Goal: Task Accomplishment & Management: Use online tool/utility

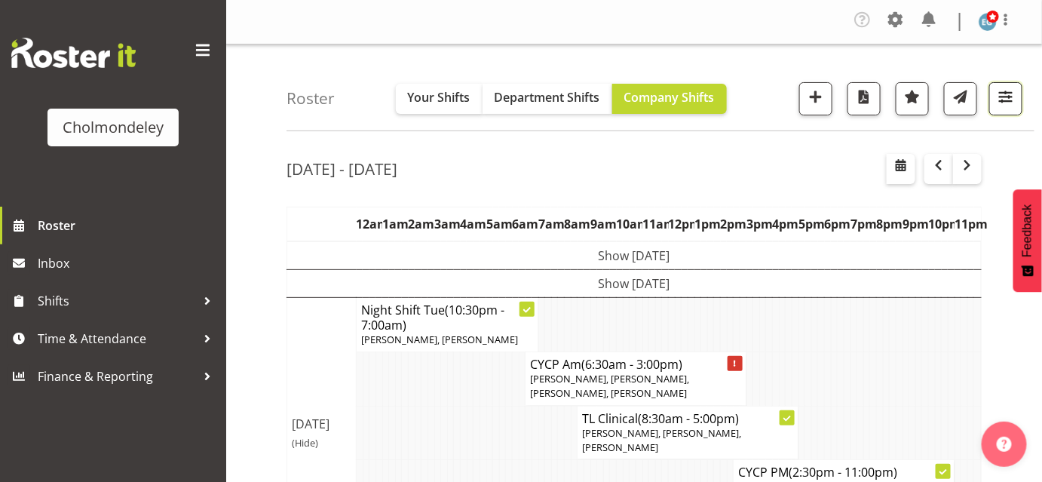
click at [1006, 97] on span "button" at bounding box center [1006, 97] width 20 height 20
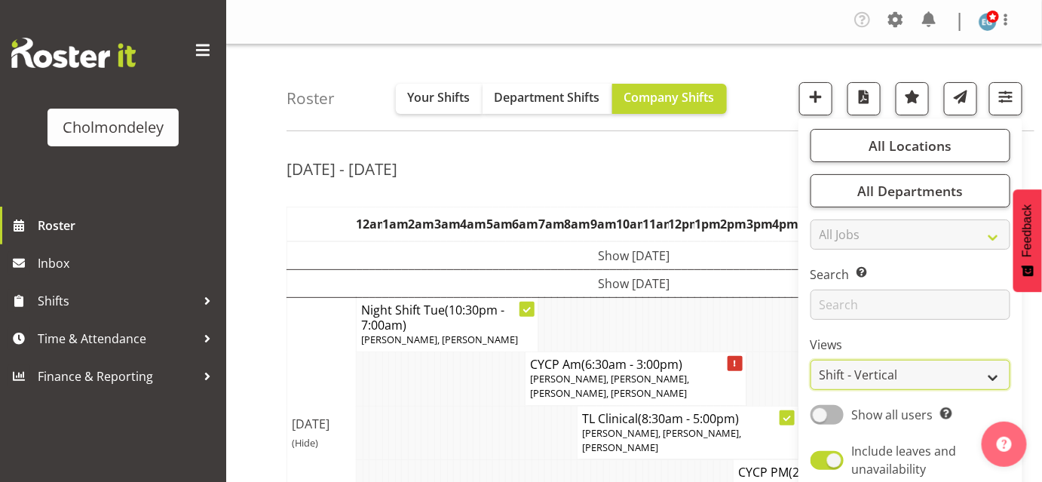
click at [909, 369] on select "Staff Role Shift - Horizontal Shift - Vertical Staff - Location" at bounding box center [911, 375] width 200 height 30
select select "staff"
click at [812, 360] on select "Staff Role Shift - Horizontal Shift - Vertical Staff - Location" at bounding box center [911, 375] width 200 height 30
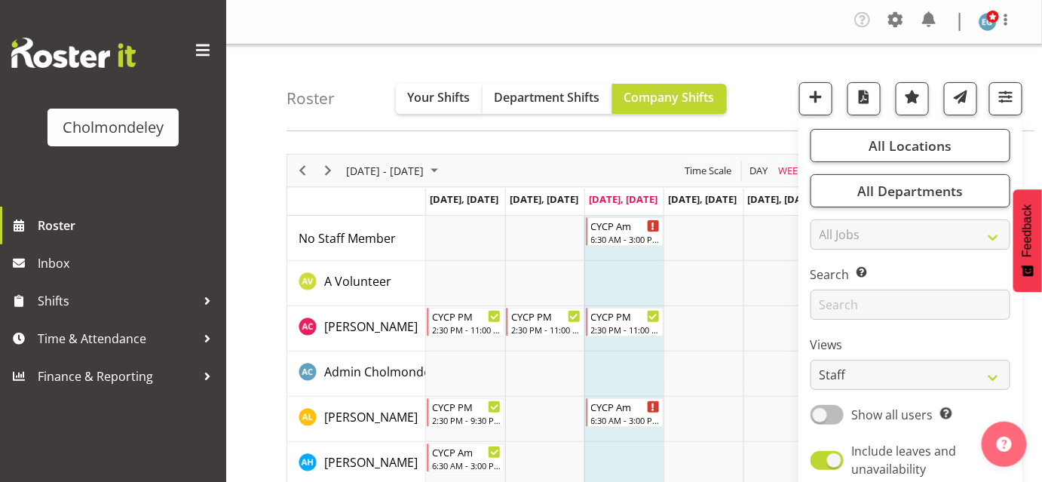
click at [822, 418] on span at bounding box center [827, 414] width 33 height 19
click at [820, 418] on input "Show all users Show only rostered employees" at bounding box center [816, 414] width 10 height 10
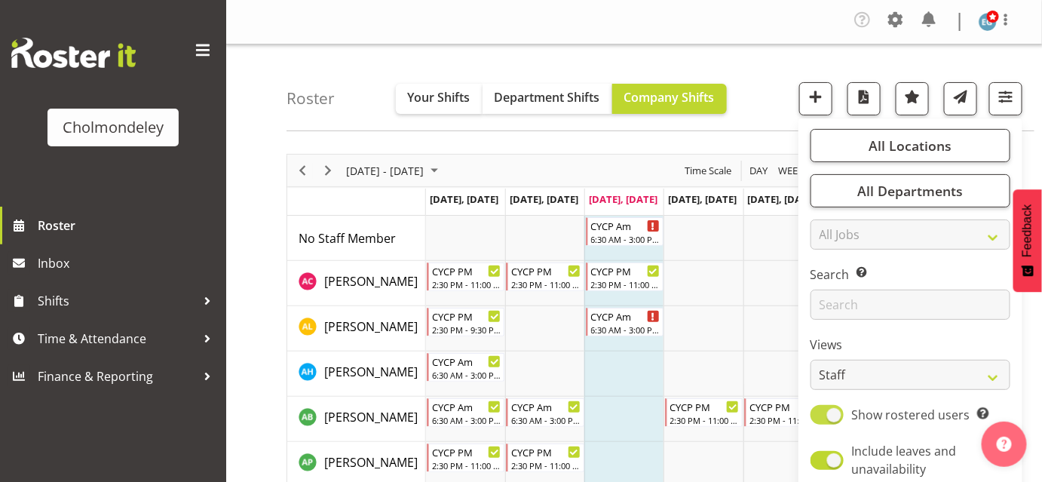
click at [836, 416] on span at bounding box center [827, 414] width 33 height 19
click at [820, 416] on input "Show rostered users Show only rostered employees" at bounding box center [816, 414] width 10 height 10
checkbox input "false"
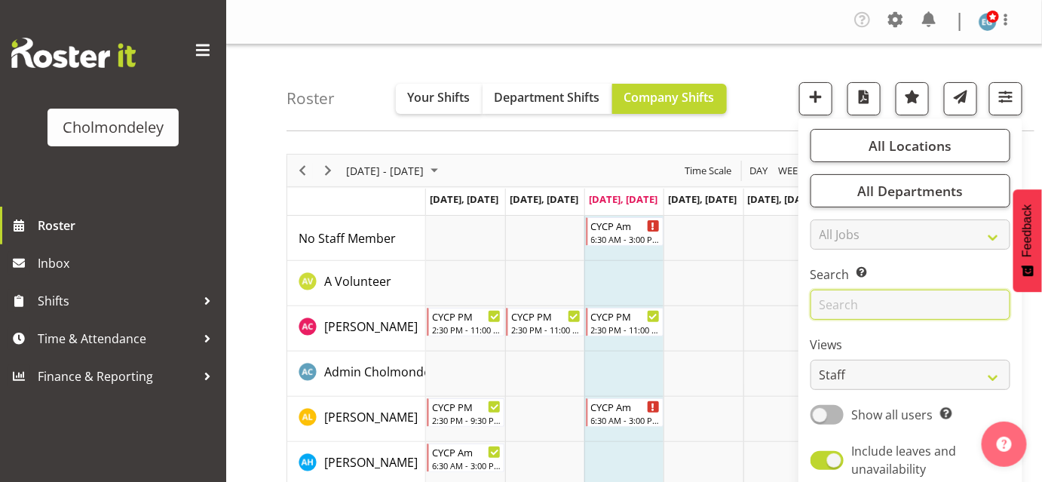
click at [840, 308] on input "text" at bounding box center [911, 305] width 200 height 30
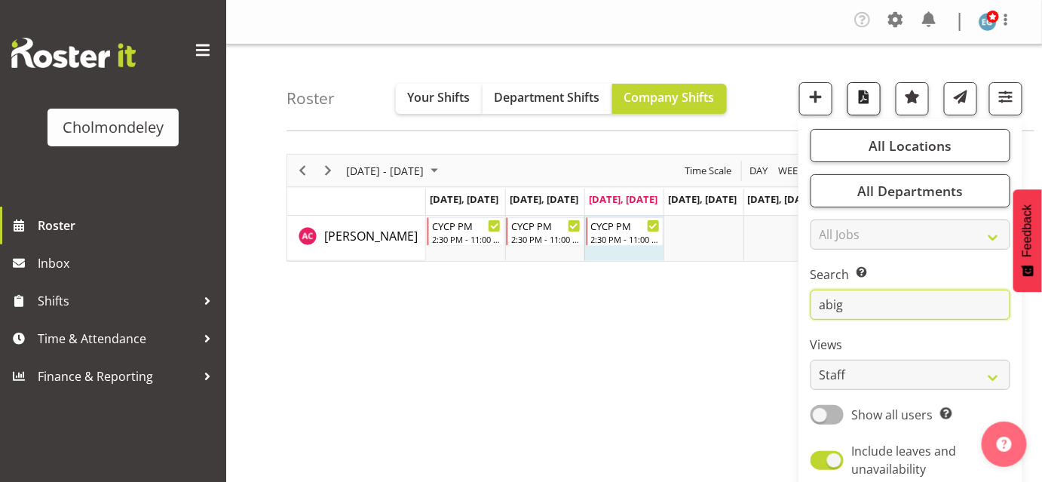
type input "abig"
click at [863, 105] on span "button" at bounding box center [864, 97] width 20 height 20
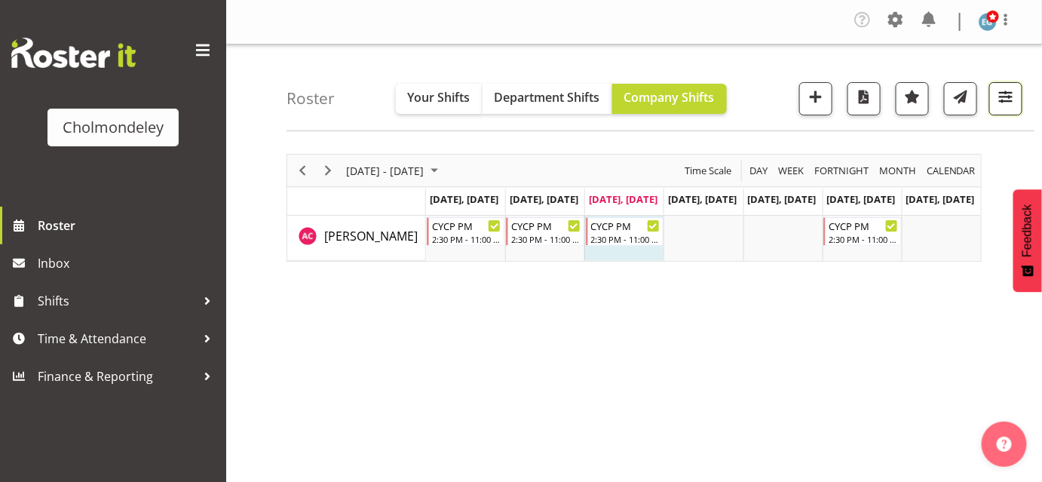
click at [1010, 100] on span "button" at bounding box center [1006, 97] width 20 height 20
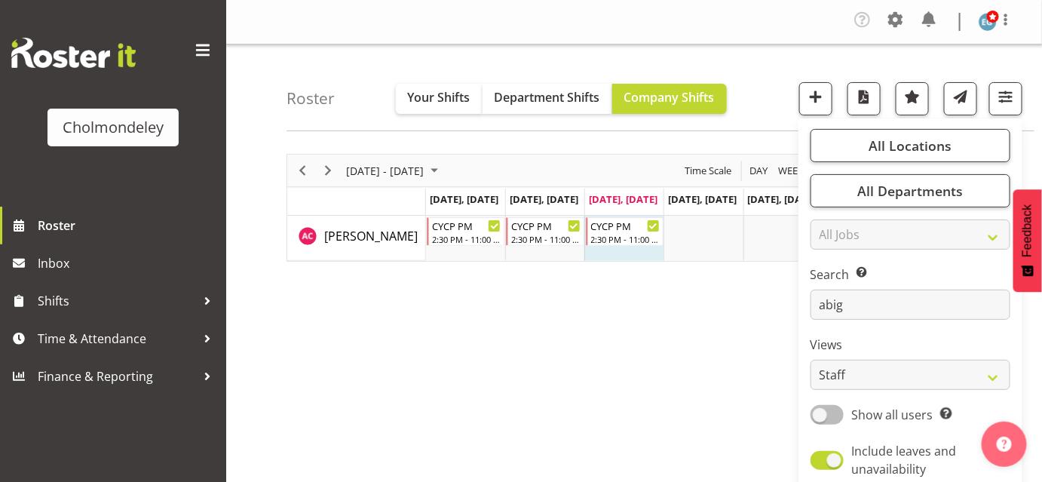
click at [829, 412] on span at bounding box center [827, 414] width 33 height 19
click at [820, 412] on input "Show all users Show only rostered employees" at bounding box center [816, 414] width 10 height 10
checkbox input "true"
click at [864, 98] on span "button" at bounding box center [864, 97] width 20 height 20
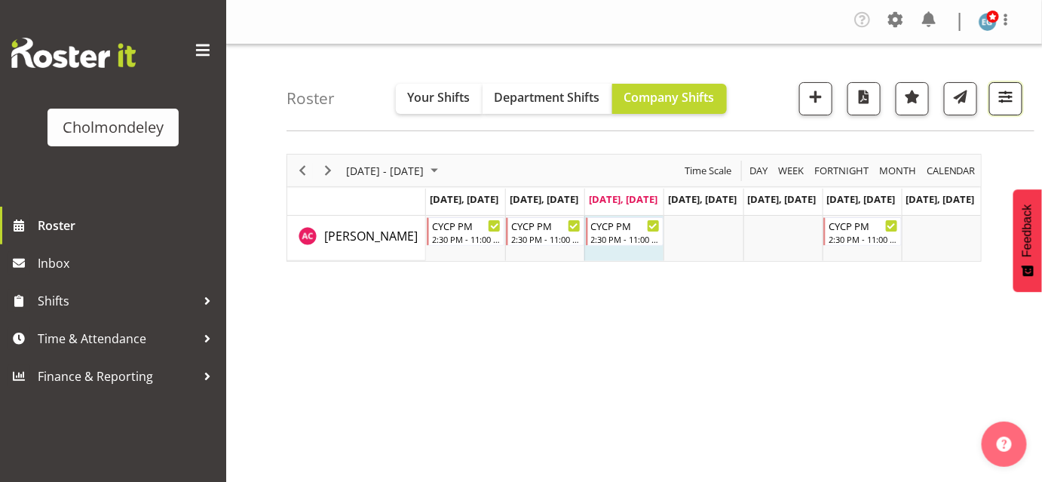
click at [1004, 100] on span "button" at bounding box center [1006, 97] width 20 height 20
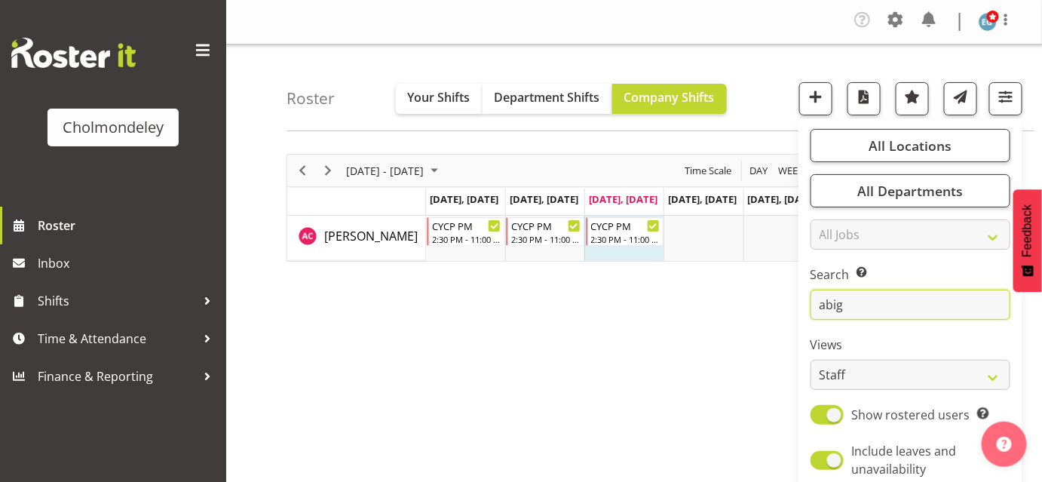
click at [853, 308] on input "abig" at bounding box center [911, 305] width 200 height 30
type input "a"
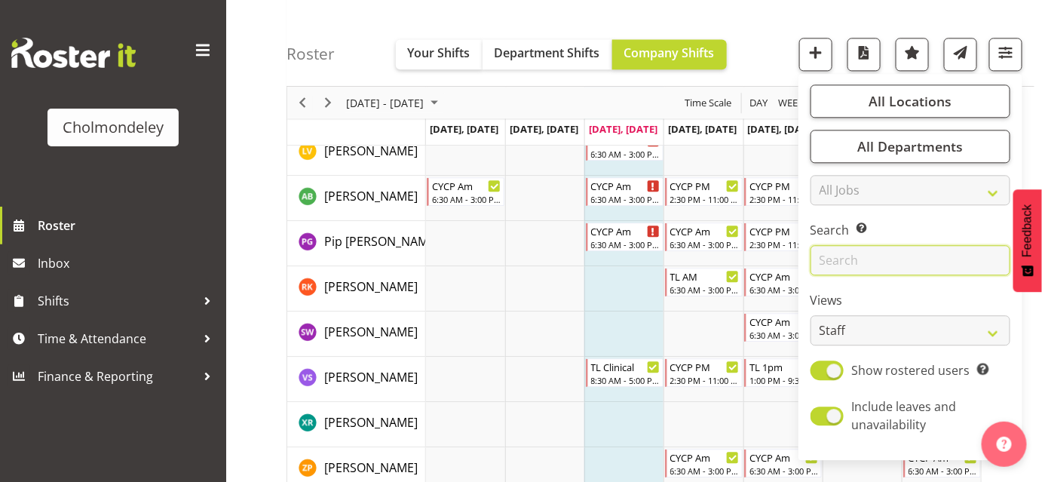
scroll to position [1174, 0]
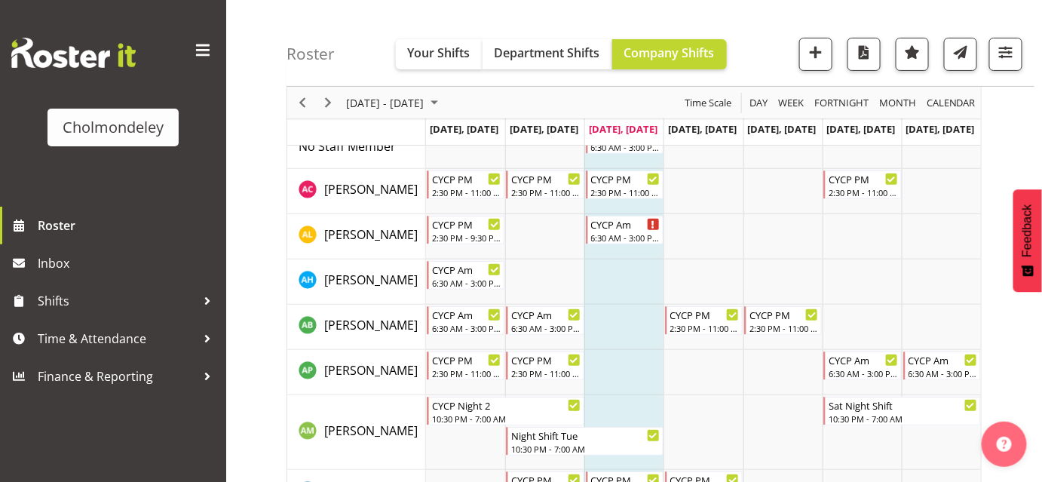
scroll to position [0, 0]
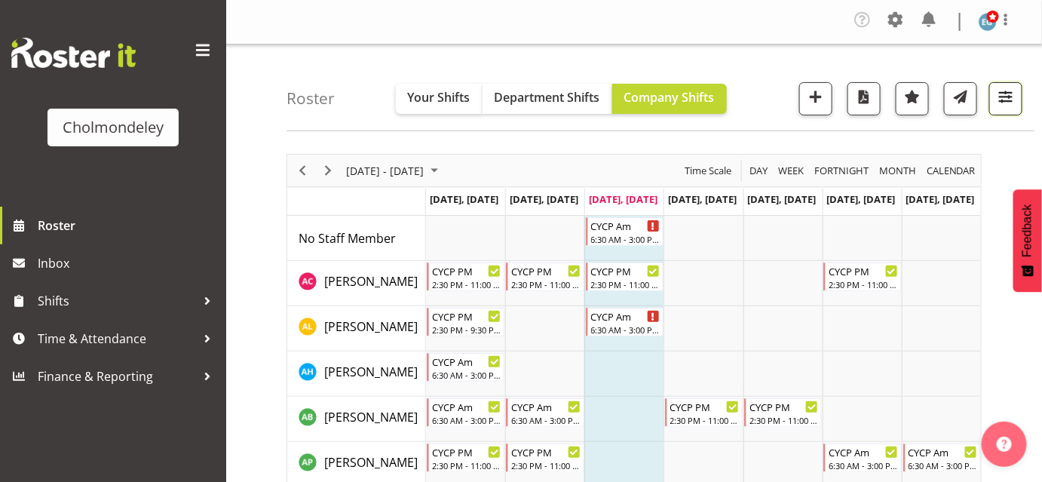
click at [996, 108] on button "button" at bounding box center [1005, 98] width 33 height 33
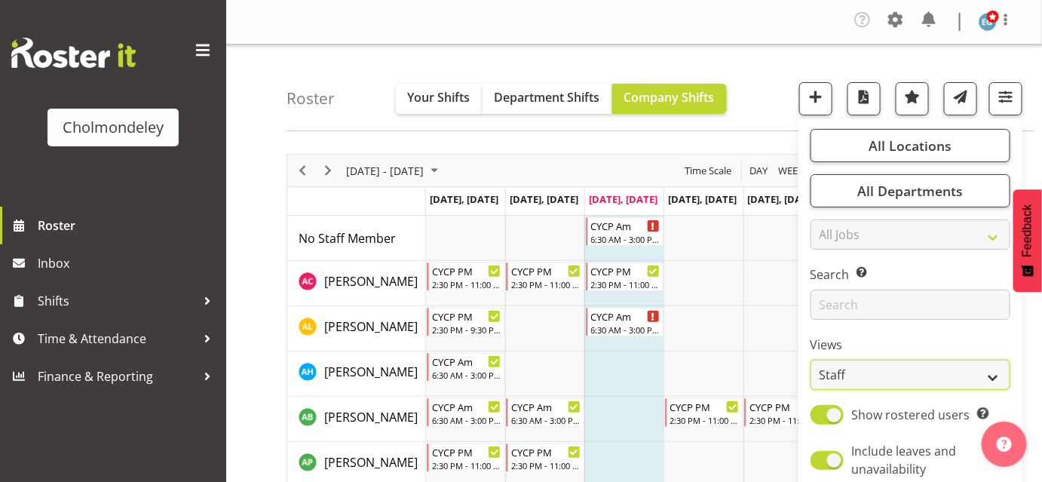
click at [857, 372] on select "Staff Role Shift - Horizontal Shift - Vertical Staff - Location" at bounding box center [911, 375] width 200 height 30
click at [812, 360] on select "Staff Role Shift - Horizontal Shift - Vertical Staff - Location" at bounding box center [911, 375] width 200 height 30
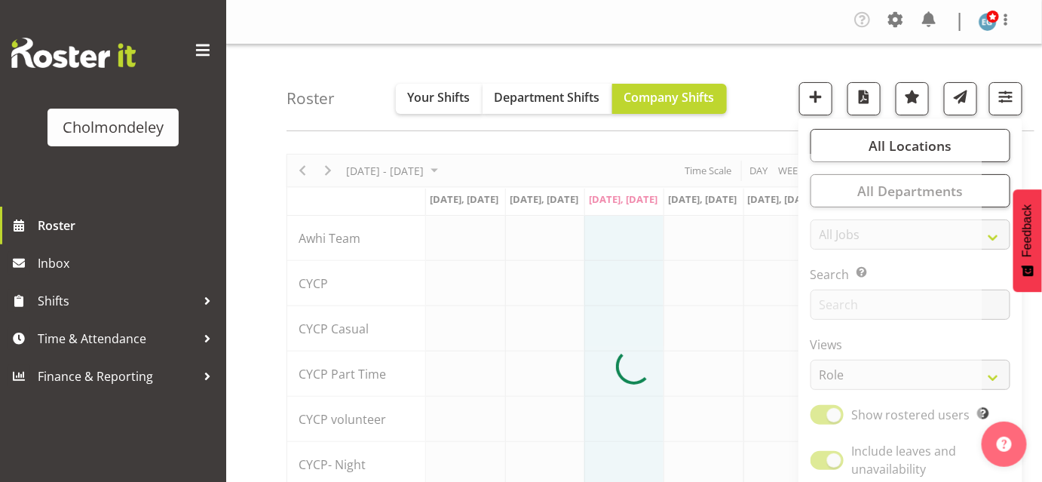
click at [846, 363] on div at bounding box center [634, 366] width 695 height 425
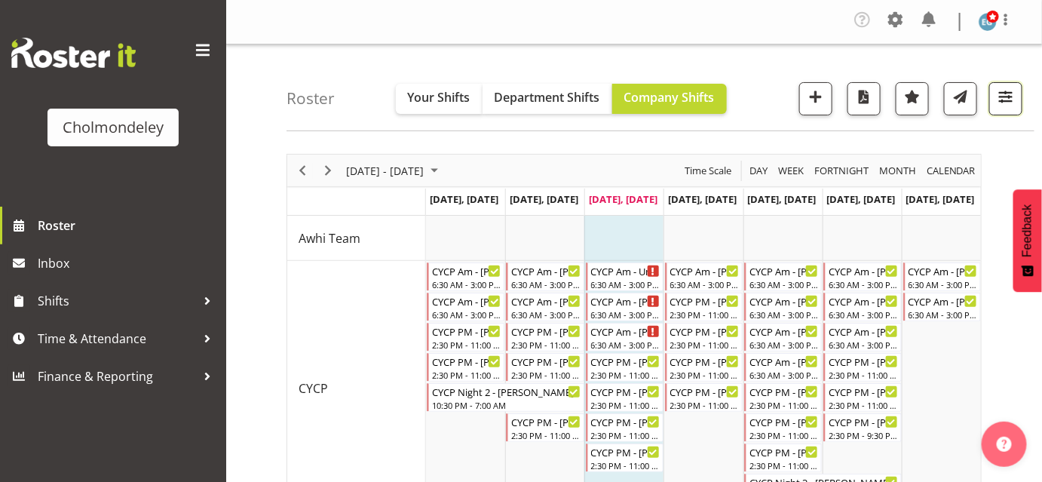
click at [1007, 99] on span "button" at bounding box center [1006, 97] width 20 height 20
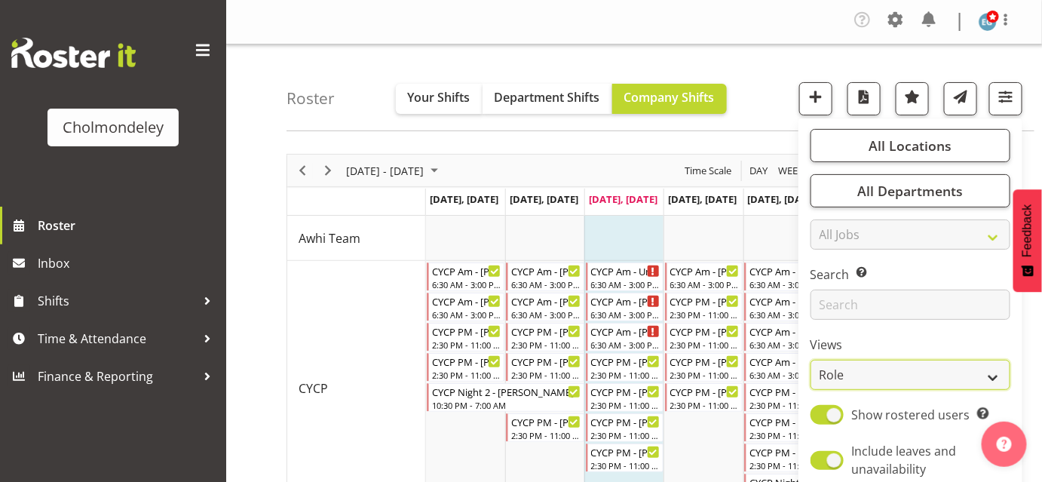
click at [867, 371] on select "Staff Role Shift - Horizontal Shift - Vertical Staff - Location" at bounding box center [911, 375] width 200 height 30
select select "shift"
click at [812, 360] on select "Staff Role Shift - Horizontal Shift - Vertical Staff - Location" at bounding box center [911, 375] width 200 height 30
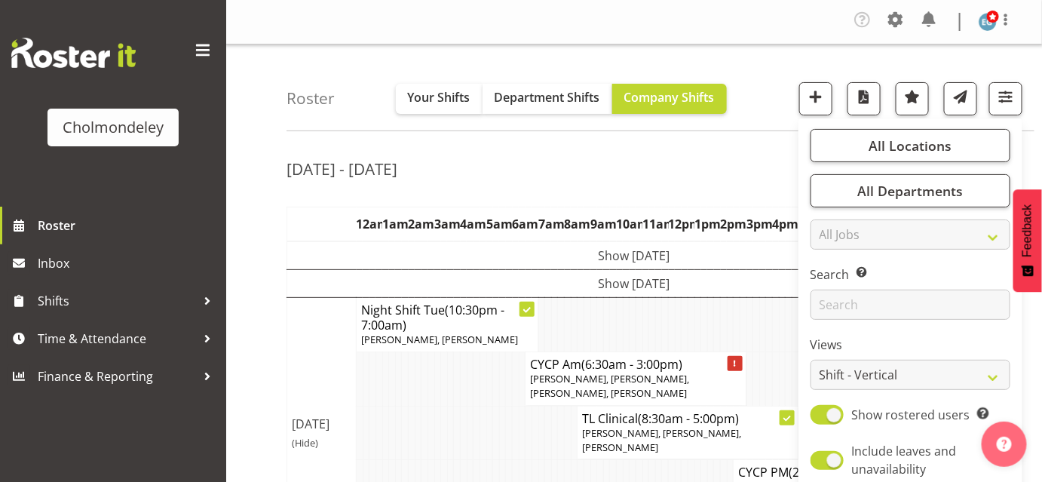
click at [836, 66] on div "Roster Your Shifts Department Shifts Company Shifts All Locations [GEOGRAPHIC_D…" at bounding box center [661, 87] width 748 height 87
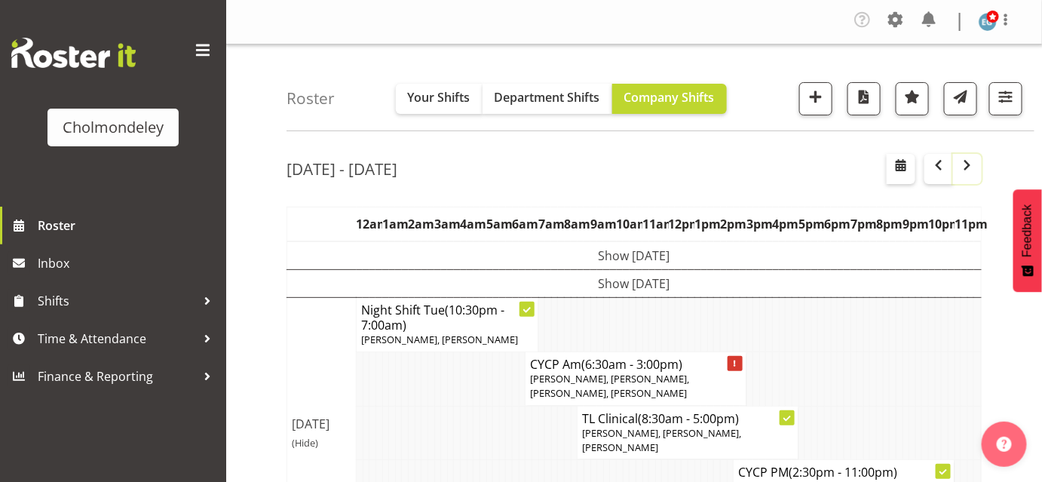
click at [968, 160] on span "button" at bounding box center [967, 165] width 18 height 18
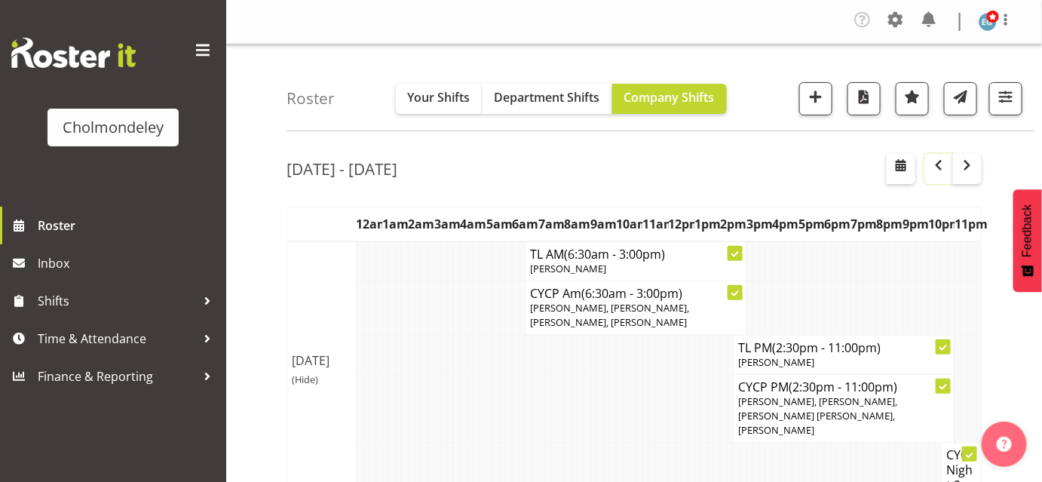
click at [934, 169] on span "button" at bounding box center [939, 165] width 18 height 18
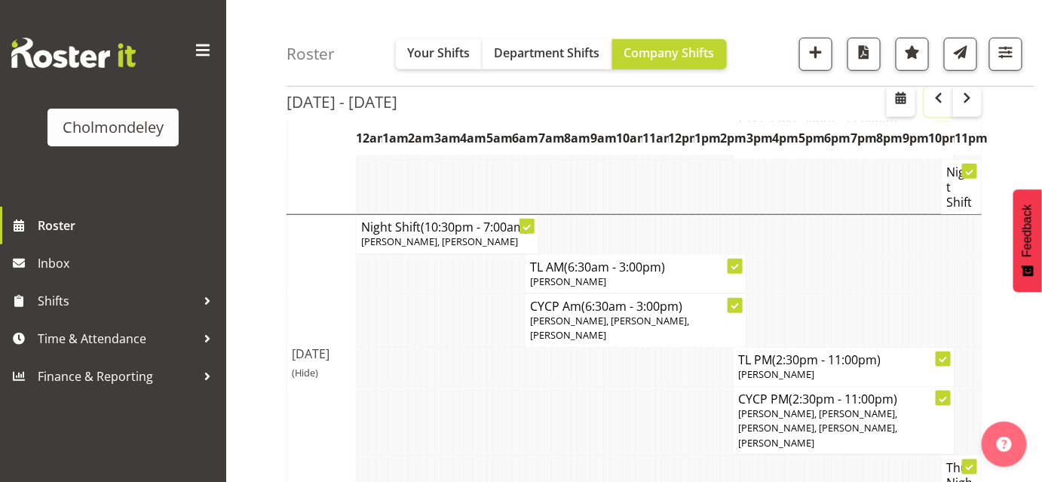
scroll to position [355, 0]
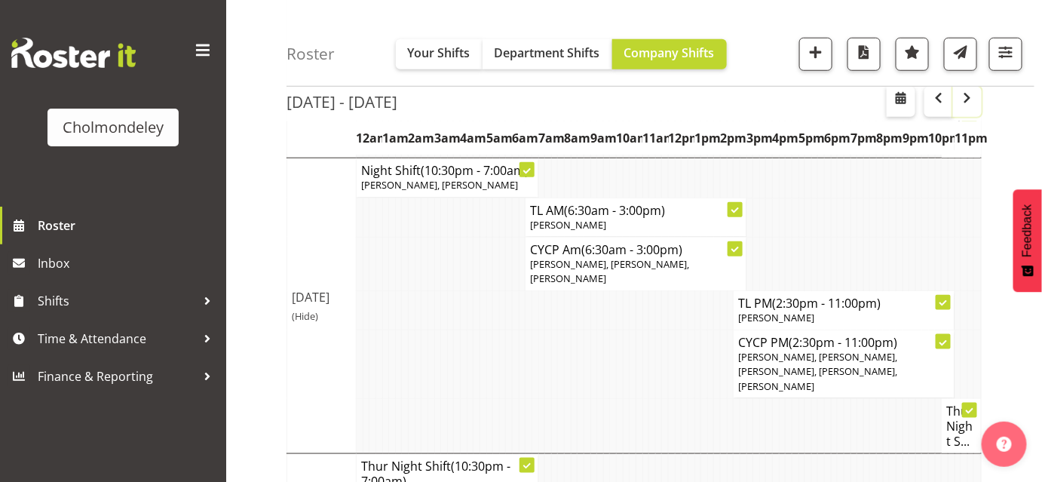
click at [976, 91] on span "button" at bounding box center [967, 98] width 18 height 18
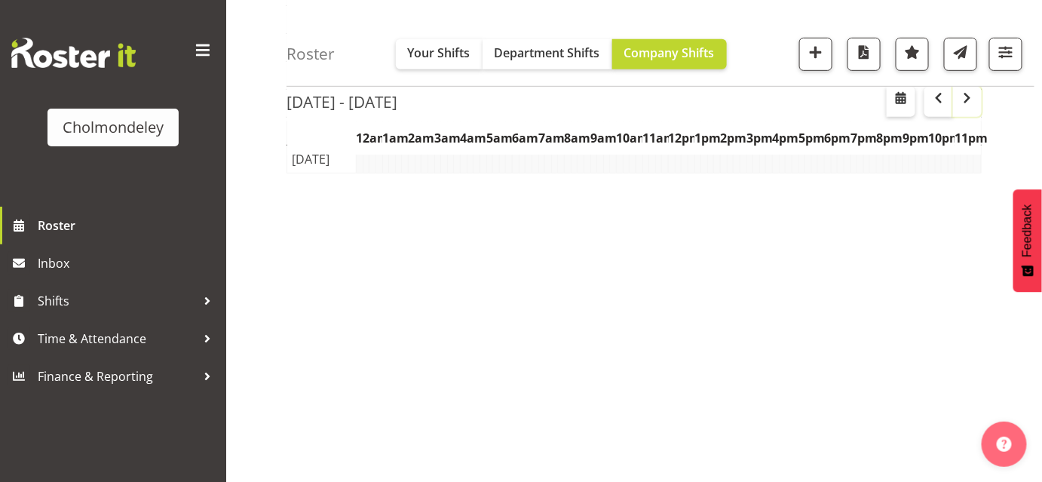
scroll to position [263, 0]
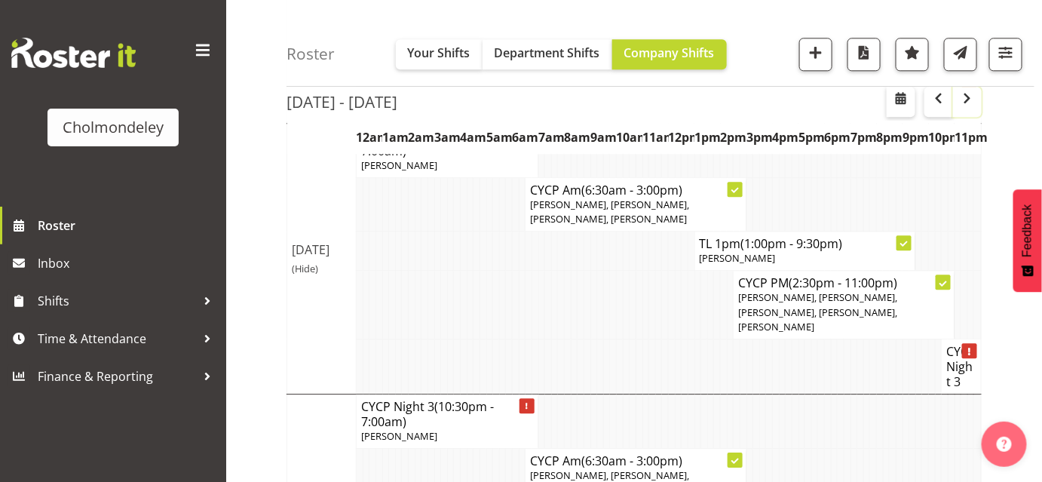
scroll to position [1249, 0]
